Goal: Book appointment/travel/reservation

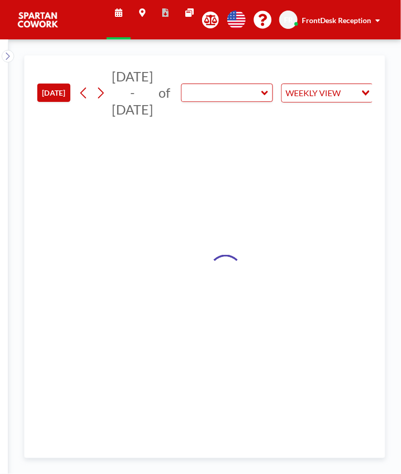
type input "Meeting Room"
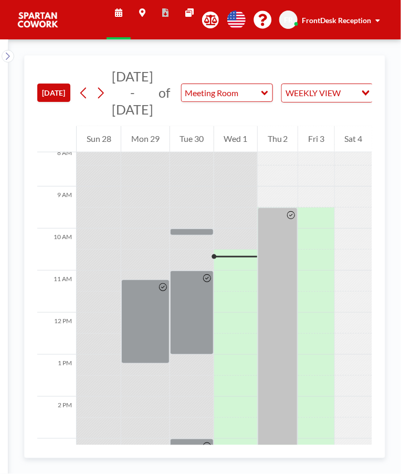
scroll to position [344, 0]
click at [194, 234] on div at bounding box center [192, 231] width 44 height 7
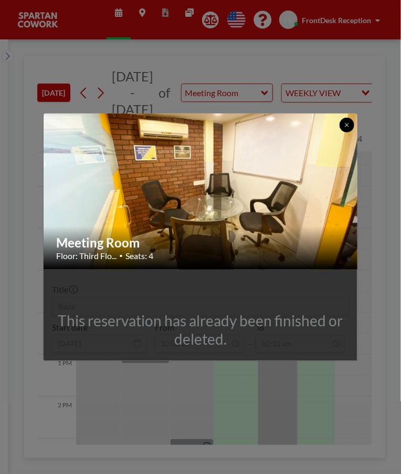
click at [347, 124] on icon at bounding box center [347, 125] width 4 height 4
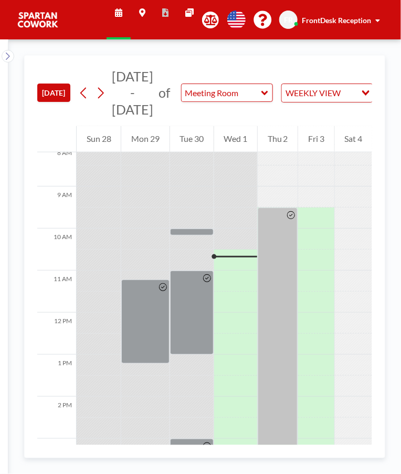
click at [286, 228] on div at bounding box center [291, 449] width 12 height 482
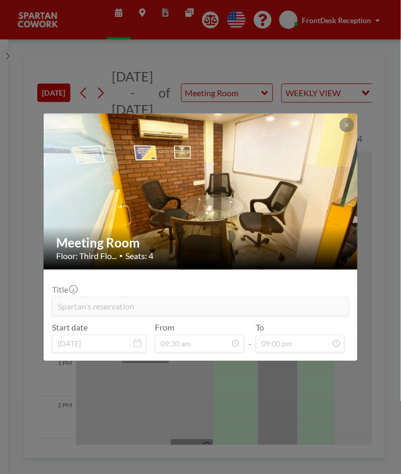
click at [341, 125] on button at bounding box center [347, 125] width 15 height 15
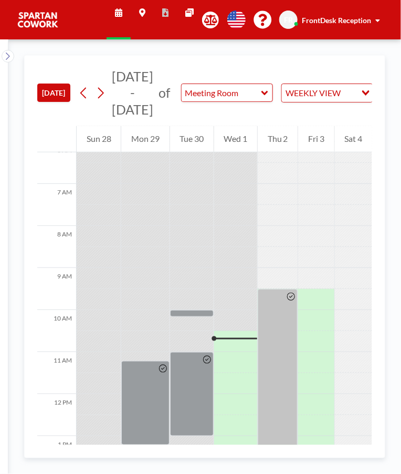
scroll to position [265, 0]
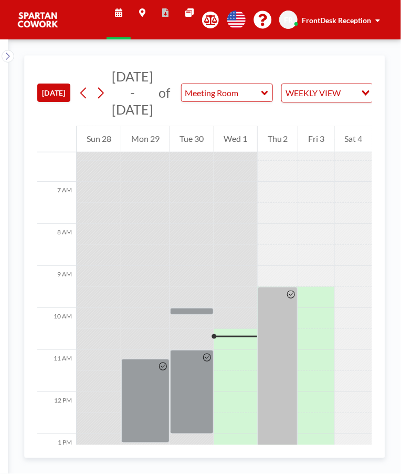
click at [236, 334] on div at bounding box center [235, 339] width 43 height 21
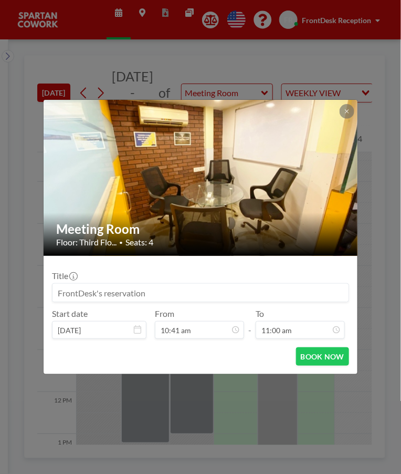
click at [233, 336] on input "10:41 am" at bounding box center [199, 330] width 89 height 18
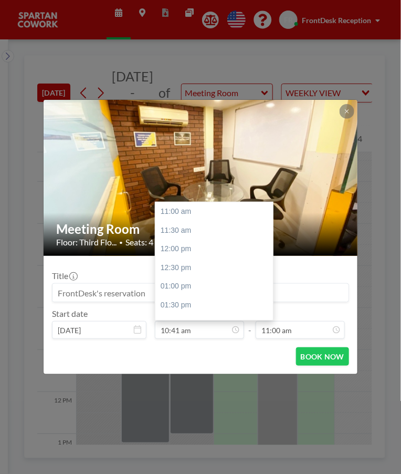
click at [233, 336] on input "10:41 am" at bounding box center [199, 330] width 89 height 18
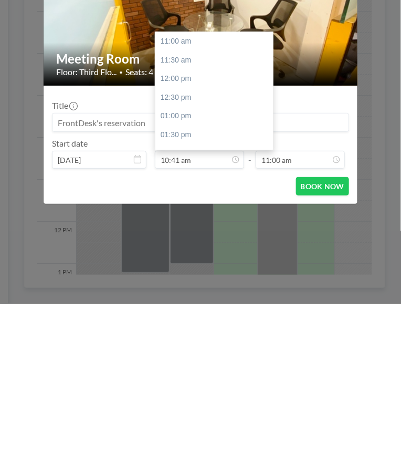
click at [386, 319] on div "Meeting Room Floor: Third Flo... • Seats: 4 Title Start date [DATE] From 10:41 …" at bounding box center [200, 237] width 401 height 474
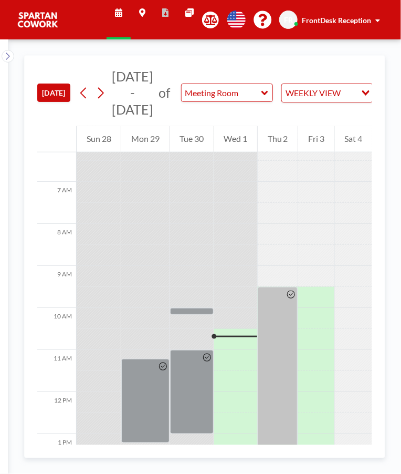
click at [238, 334] on div at bounding box center [235, 339] width 43 height 21
click at [220, 334] on div at bounding box center [235, 339] width 43 height 21
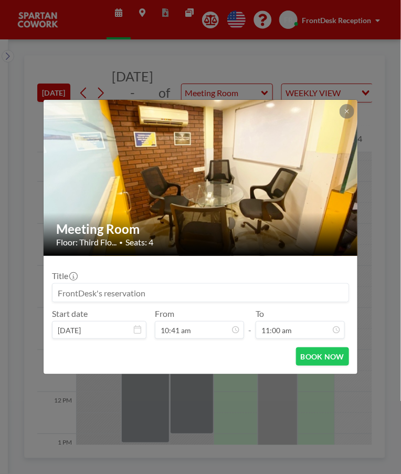
click at [242, 336] on input "10:41 am" at bounding box center [199, 330] width 89 height 18
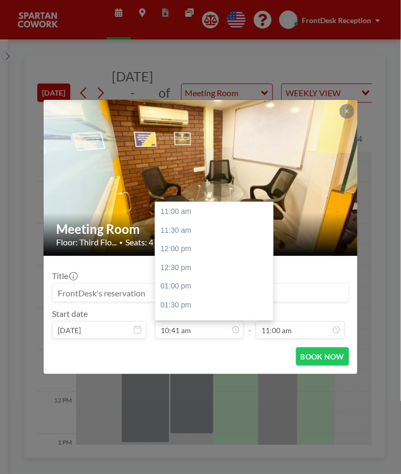
click at [301, 426] on div "Meeting Room Floor: Third Flo... • Seats: 4 Title Start date [DATE] From 10:41 …" at bounding box center [200, 237] width 401 height 474
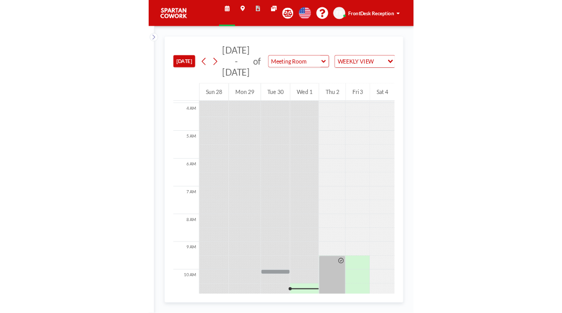
scroll to position [165, 0]
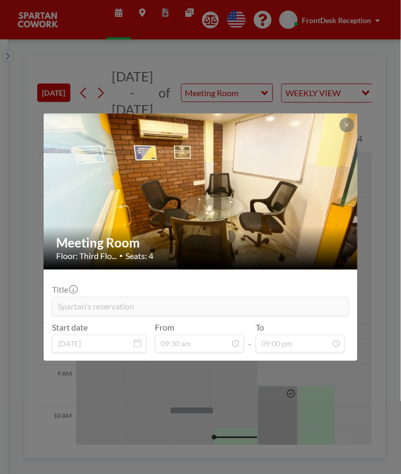
click at [390, 132] on div "Meeting Room Floor: Third Flo... • Seats: 4 Title Spartan's reservation Start d…" at bounding box center [200, 237] width 401 height 474
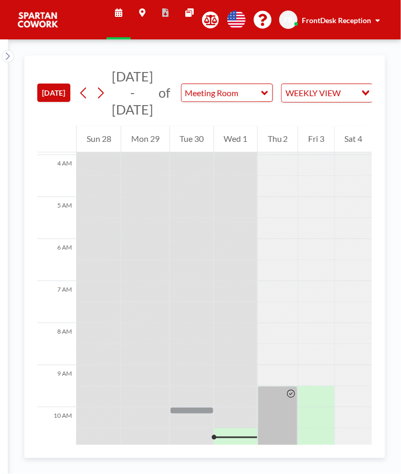
click at [348, 129] on div "Sat 4" at bounding box center [353, 139] width 37 height 26
